Goal: Task Accomplishment & Management: Manage account settings

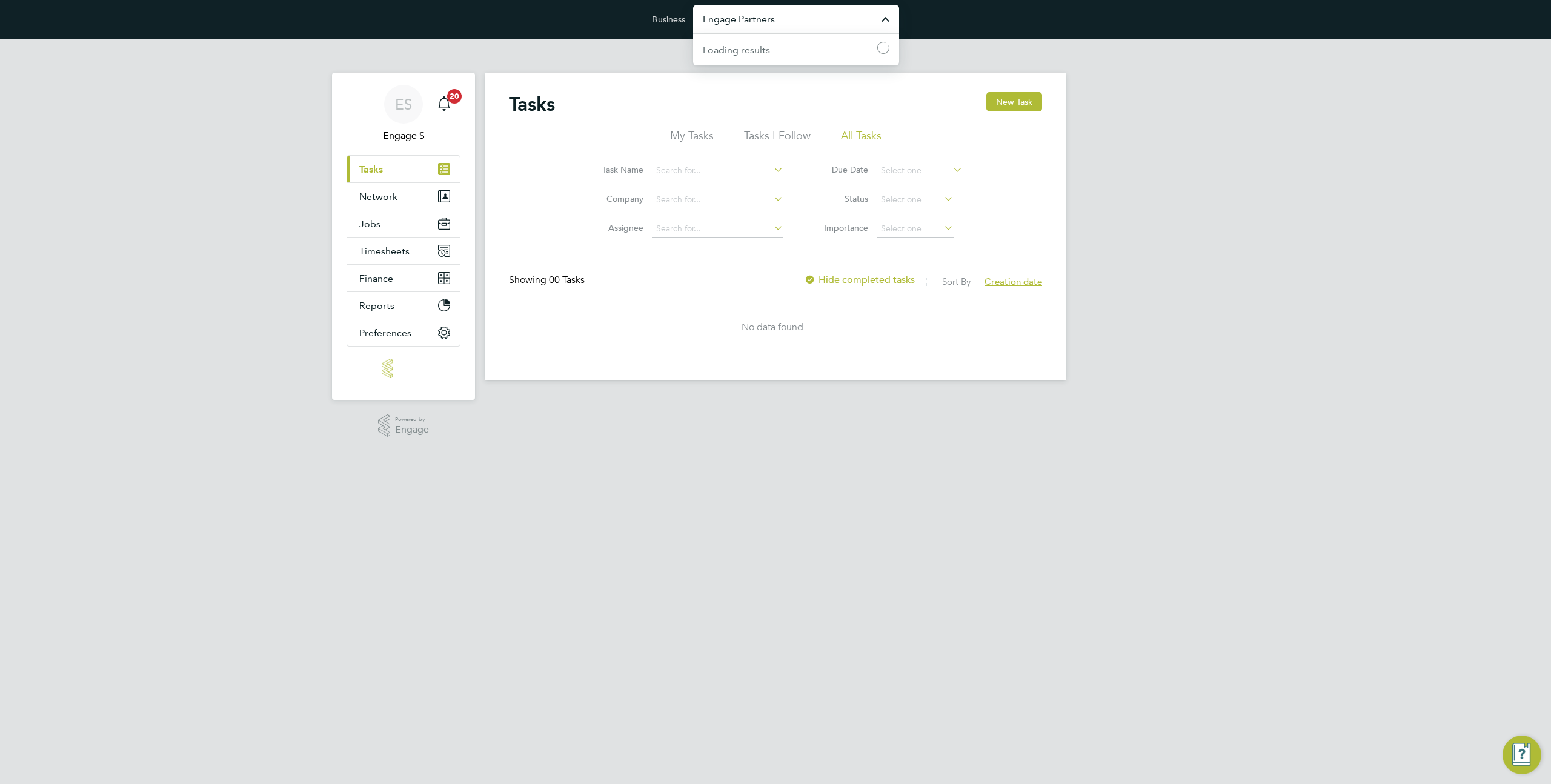
click at [730, 29] on input "Engage Partners" at bounding box center [796, 19] width 206 height 29
click at [733, 58] on li "Dynamic Company Ltd" at bounding box center [796, 49] width 206 height 30
type input "Dynamic Company Ltd"
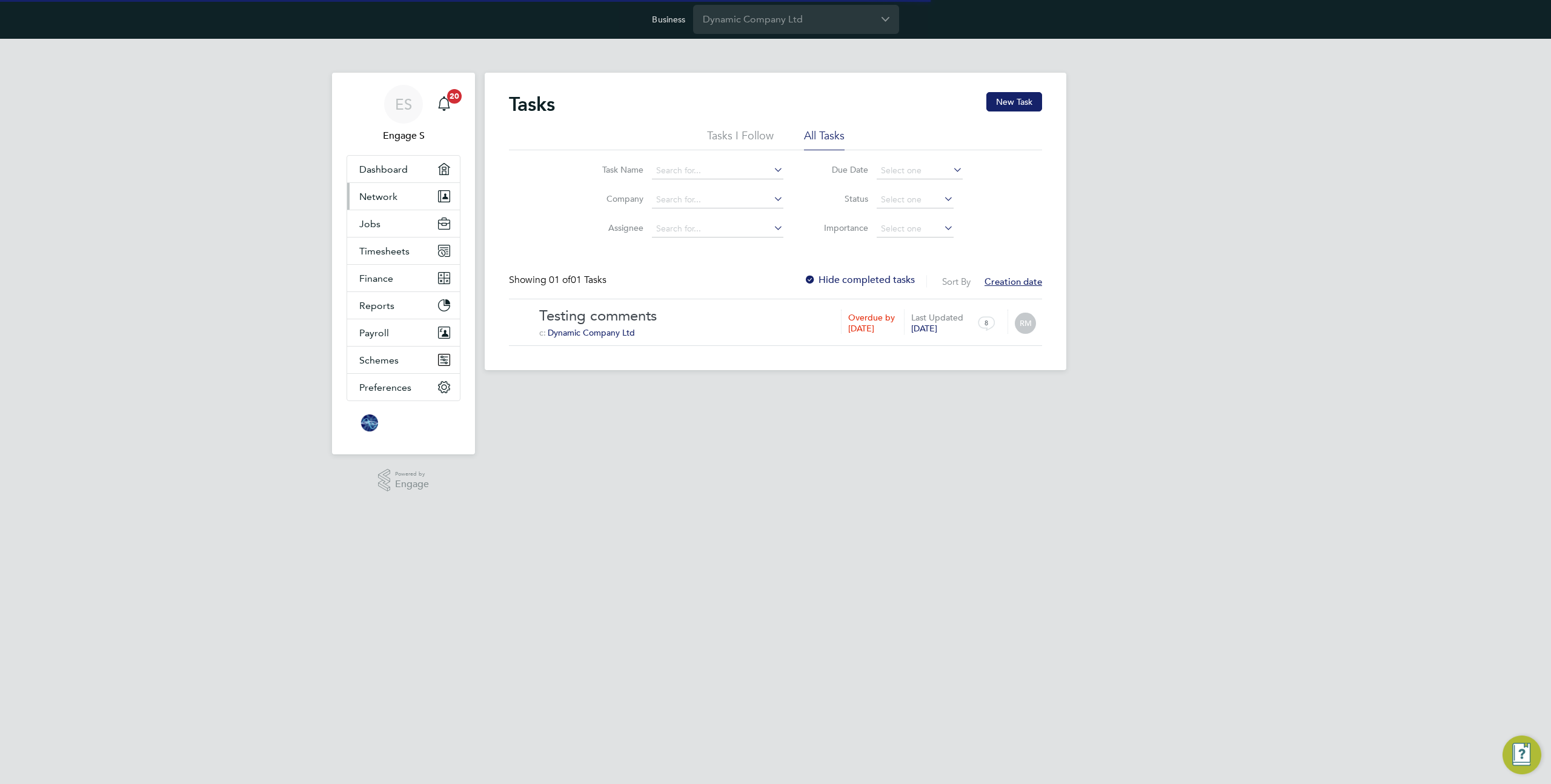
click at [383, 197] on span "Network" at bounding box center [378, 196] width 38 height 11
click at [739, 25] on input "Dynamic Company Ltd" at bounding box center [796, 19] width 206 height 29
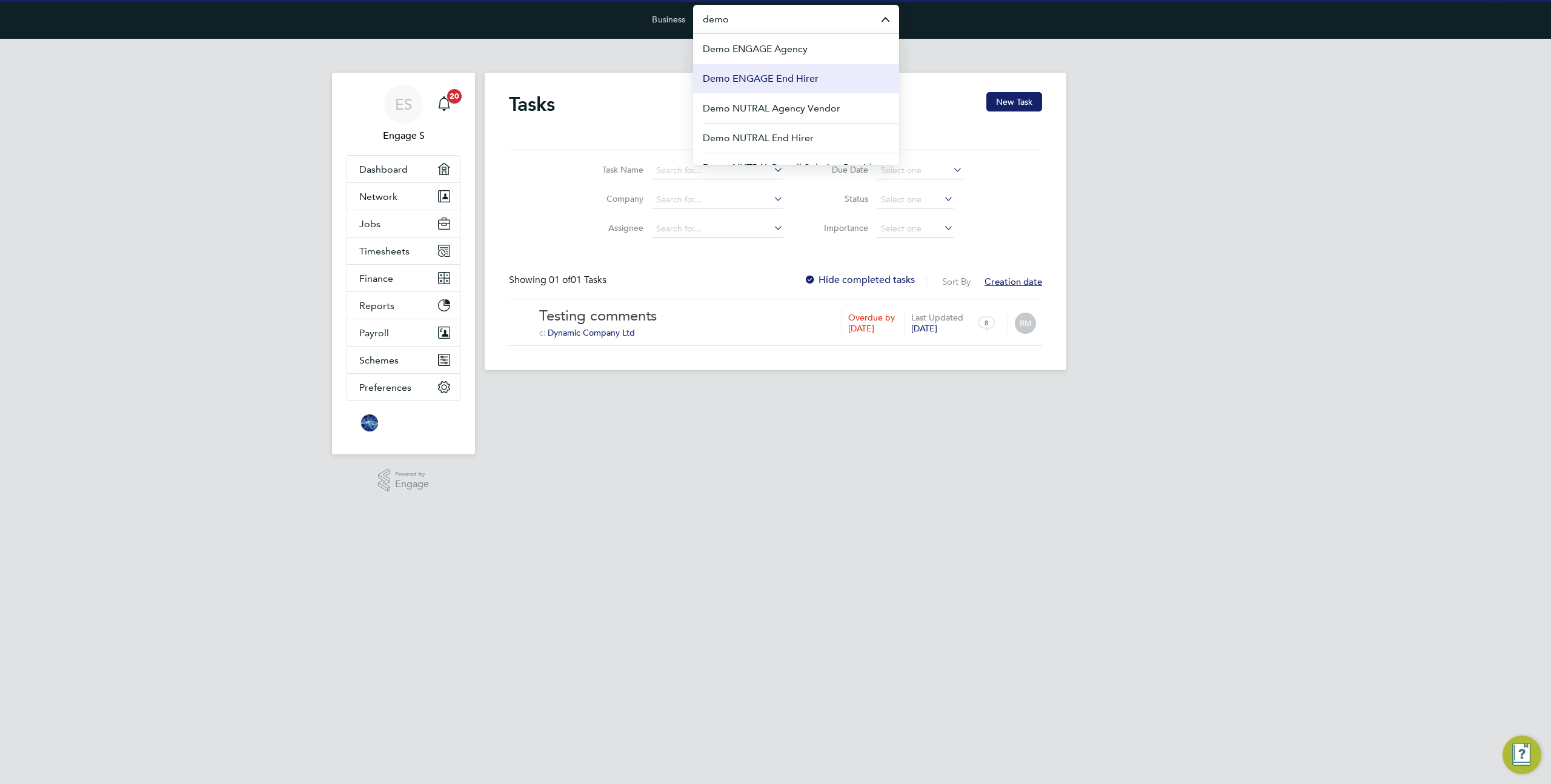
click at [774, 79] on span "Demo ENGAGE End Hirer" at bounding box center [761, 78] width 115 height 14
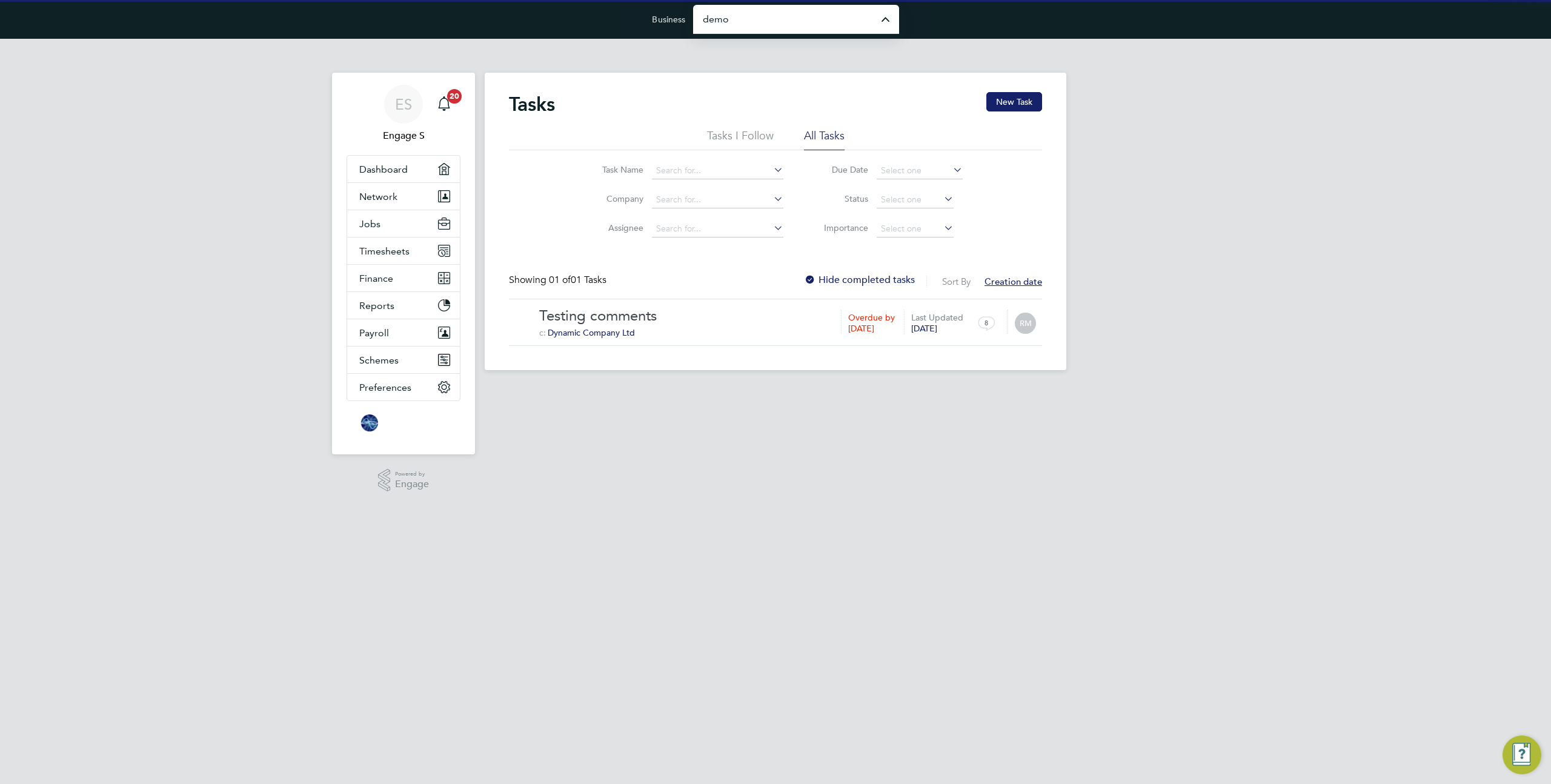
type input "Demo ENGAGE End Hirer"
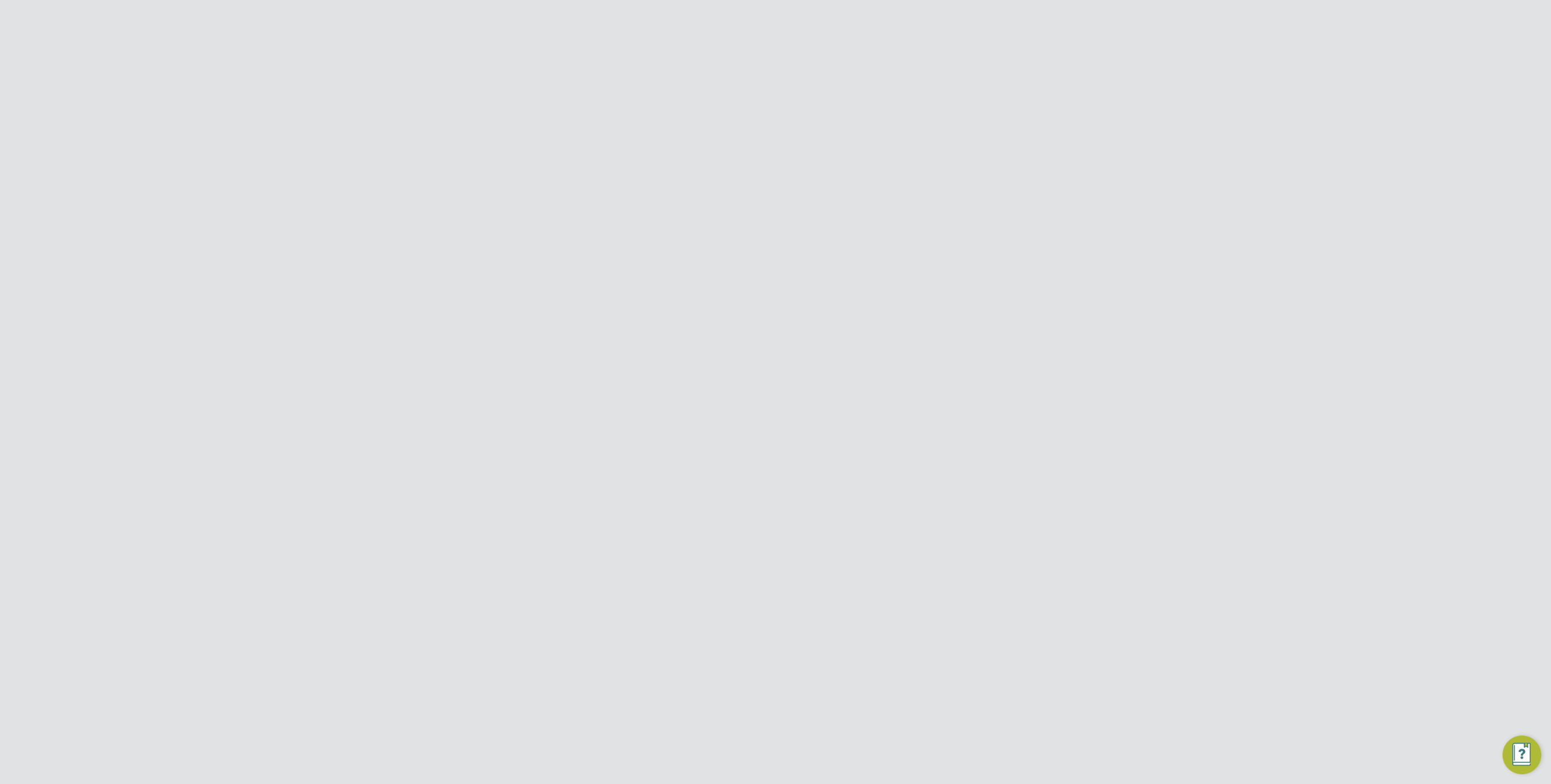
click at [385, 170] on span "Network" at bounding box center [378, 169] width 38 height 11
click at [365, 198] on link "Team Members" at bounding box center [392, 198] width 68 height 11
click at [360, 465] on button "Preferences" at bounding box center [403, 459] width 112 height 27
click at [401, 442] on link "VMS Configurations" at bounding box center [403, 439] width 89 height 11
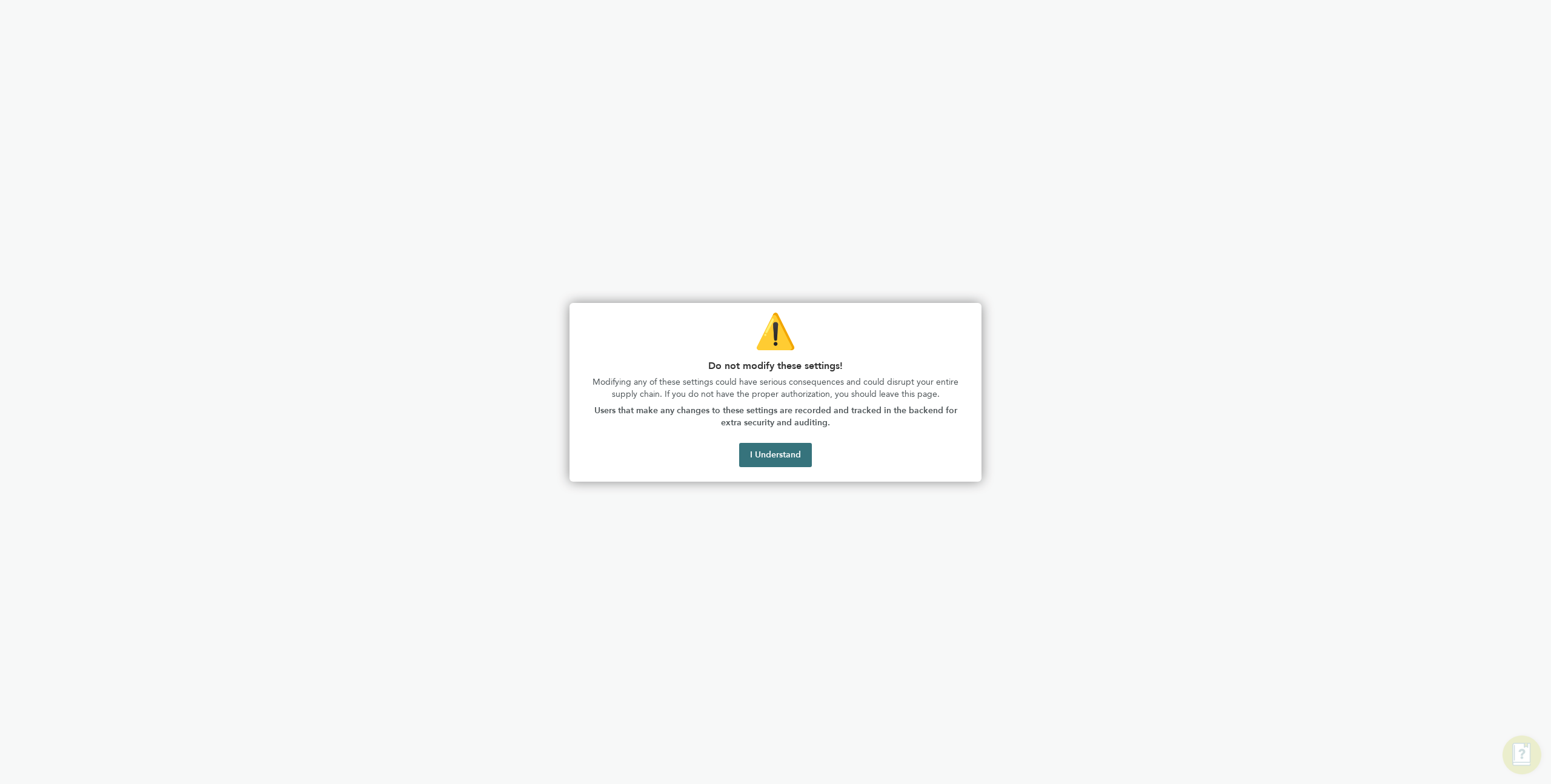
click at [764, 452] on button "I Understand" at bounding box center [776, 455] width 73 height 24
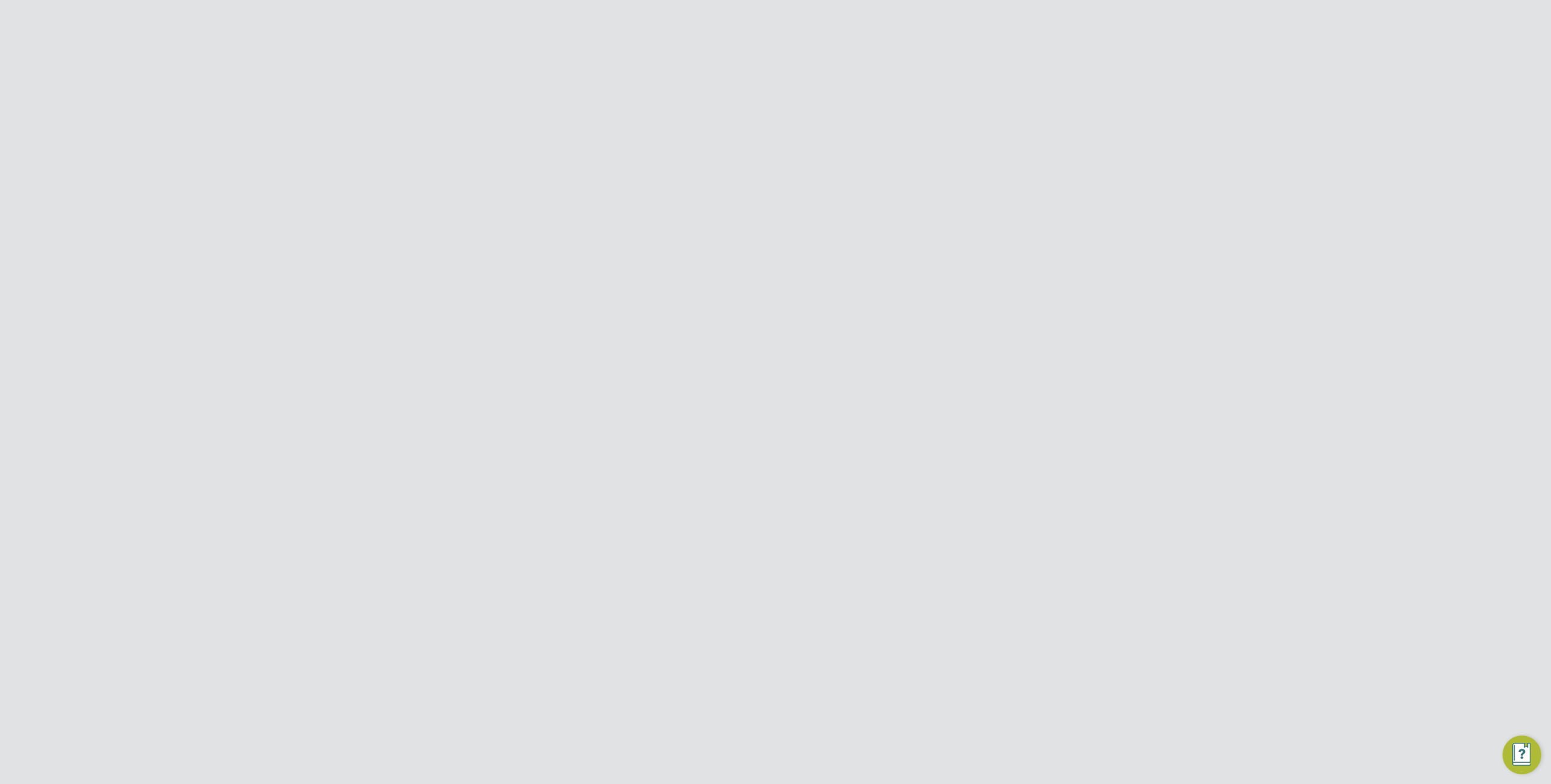
click at [1018, 192] on icon at bounding box center [1020, 188] width 15 height 10
click at [963, 216] on li "Edit VMS Configuration" at bounding box center [967, 214] width 116 height 17
type input "ENGAGE End Hirer"
type input "Demo ENGAGE End Hirer"
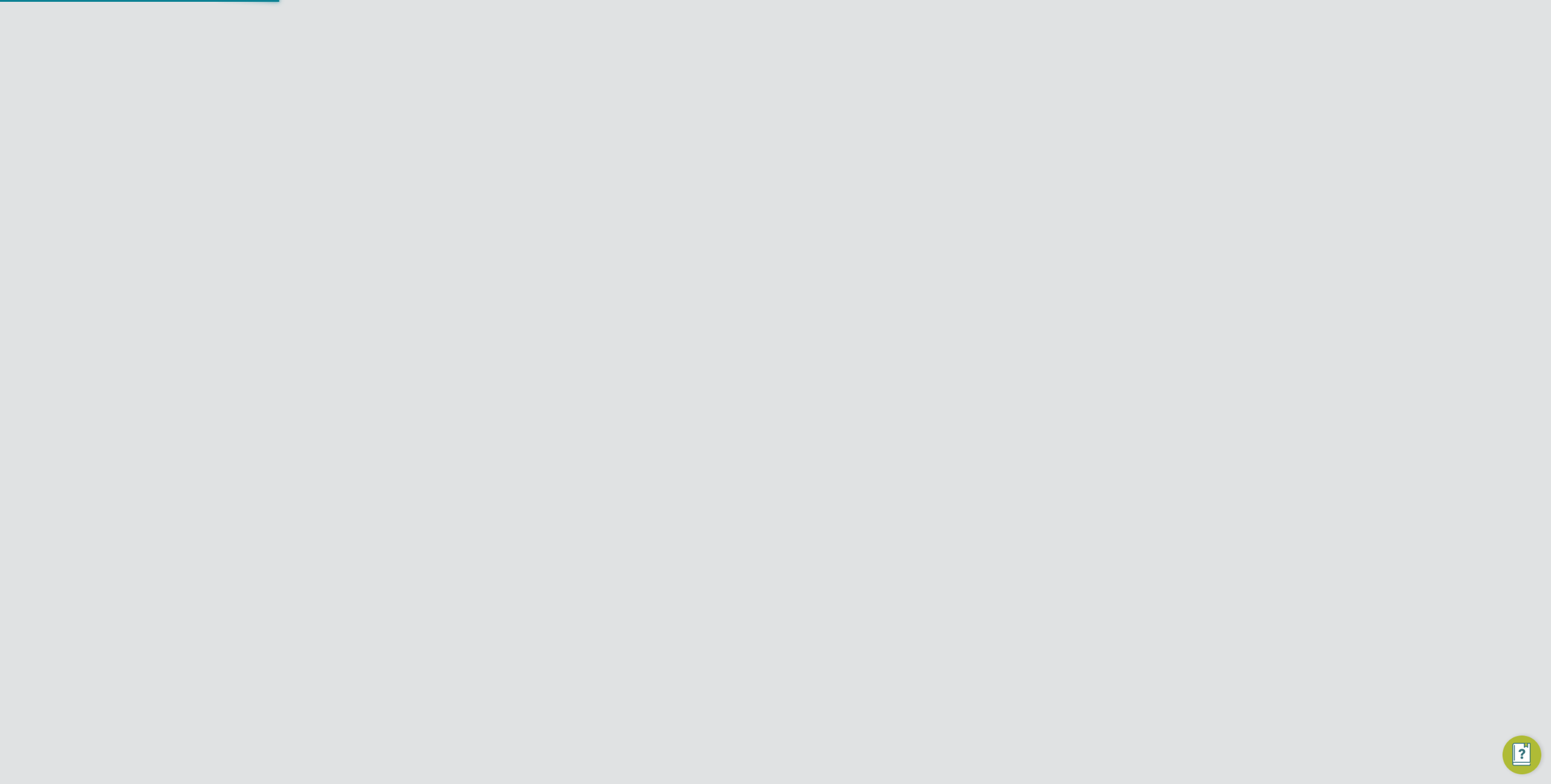
type input "Any Text"
type input "By Vendor Group"
type input "No Limits"
type input "1st Tier"
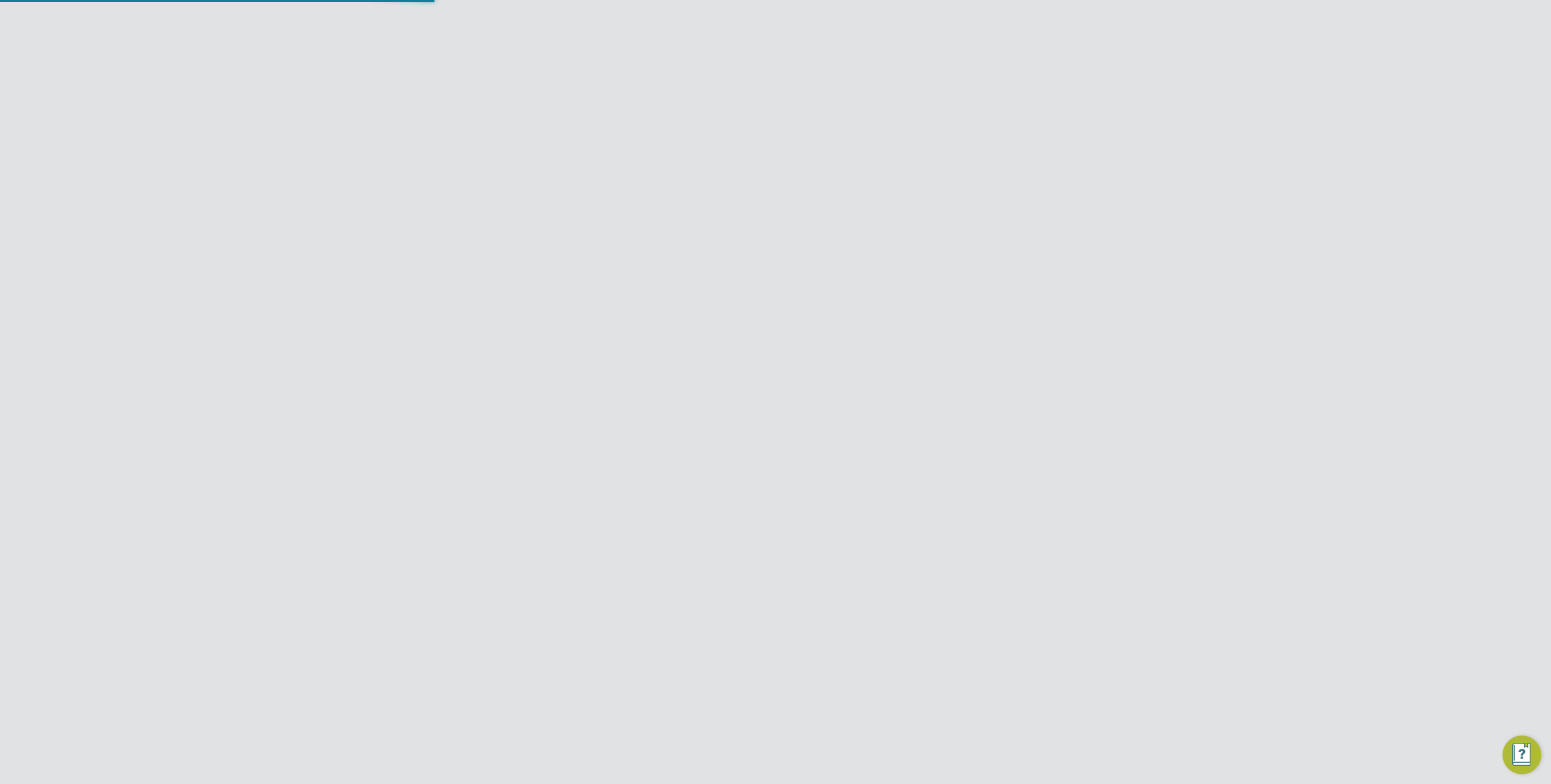
scroll to position [44, 408]
click at [1026, 103] on div at bounding box center [1028, 98] width 22 height 22
click at [980, 190] on div "5" at bounding box center [878, 188] width 265 height 23
click at [1035, 96] on icon at bounding box center [1035, 99] width 15 height 15
click at [983, 146] on li "Edit PO Managers" at bounding box center [987, 145] width 108 height 17
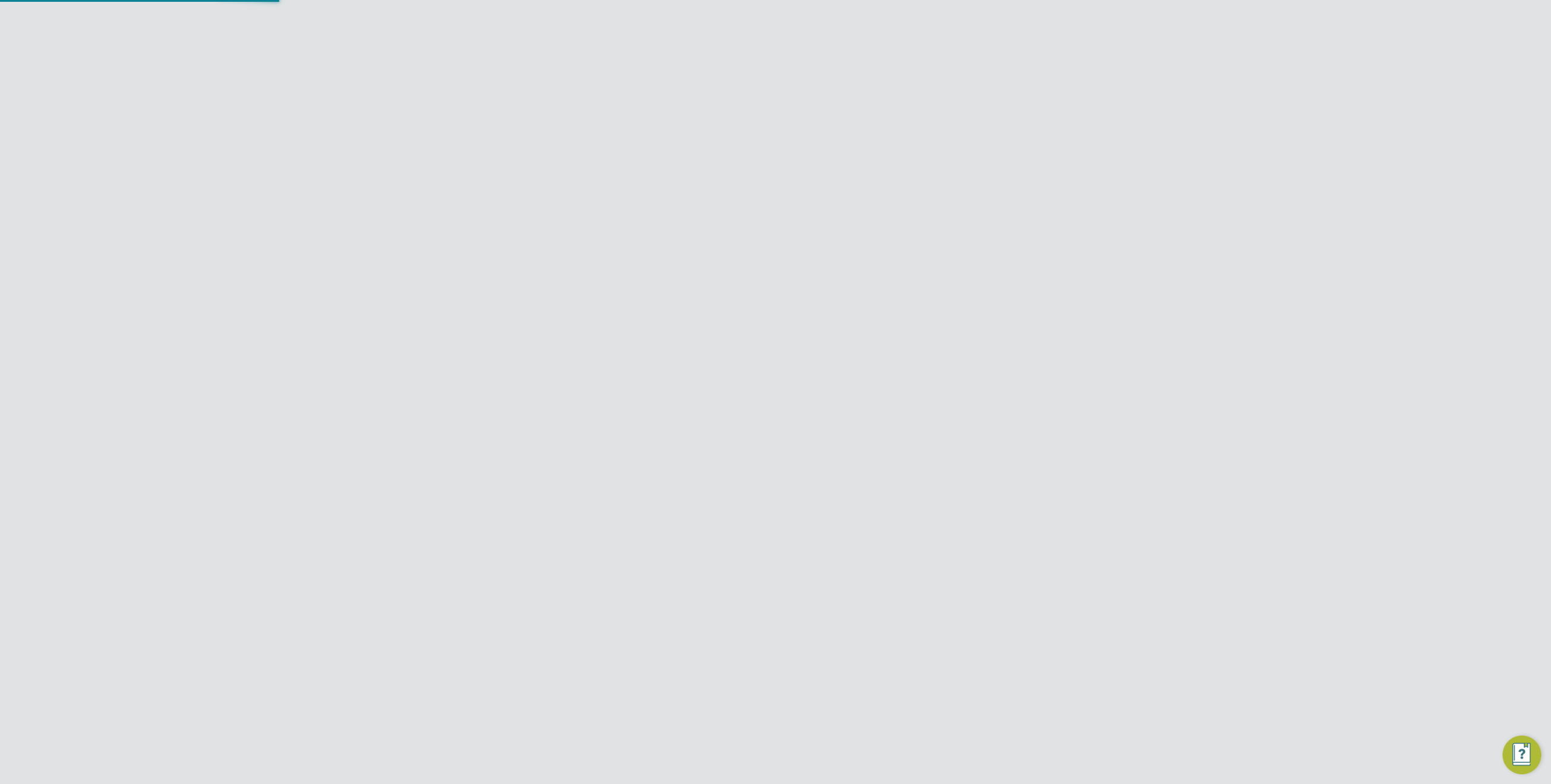
scroll to position [241, 340]
click at [933, 103] on div at bounding box center [931, 98] width 22 height 22
